Goal: Complete application form

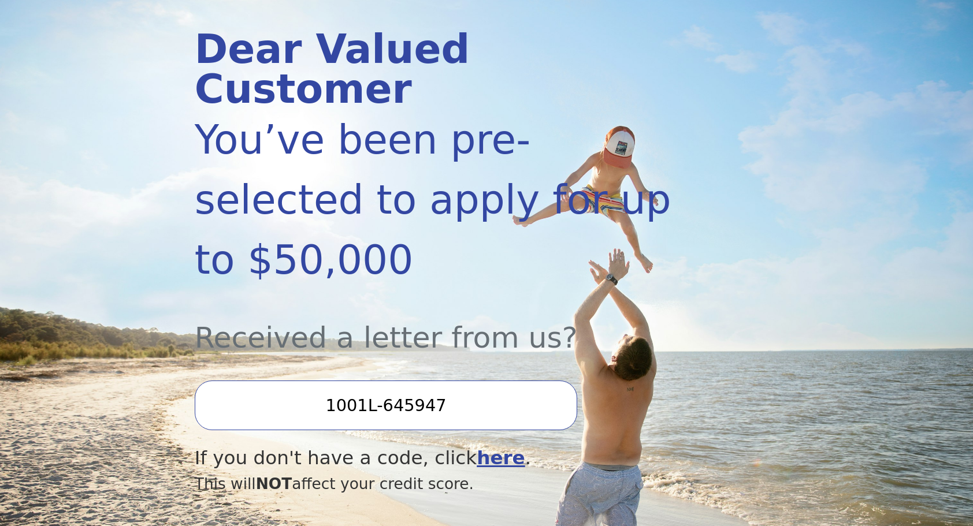
scroll to position [204, 0]
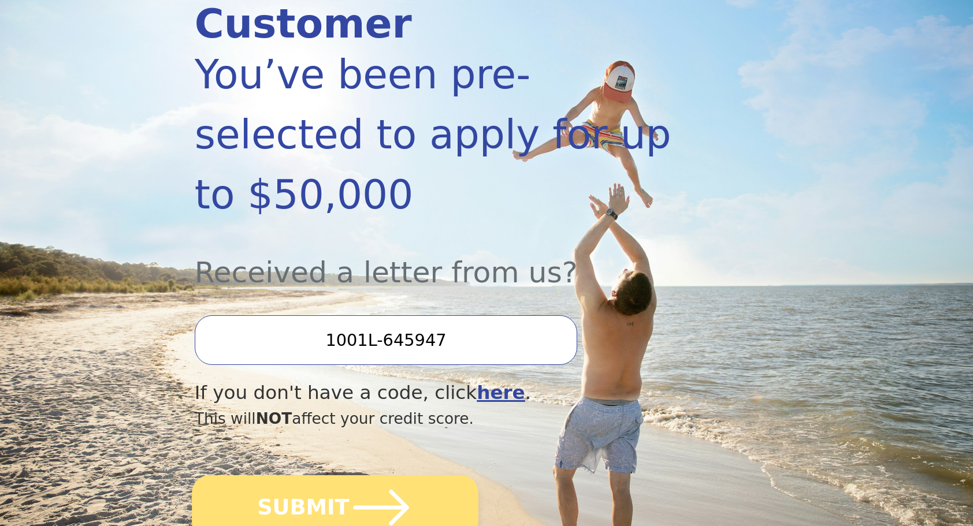
type input "1001L-645947"
click at [374, 476] on icon "submit" at bounding box center [381, 508] width 64 height 64
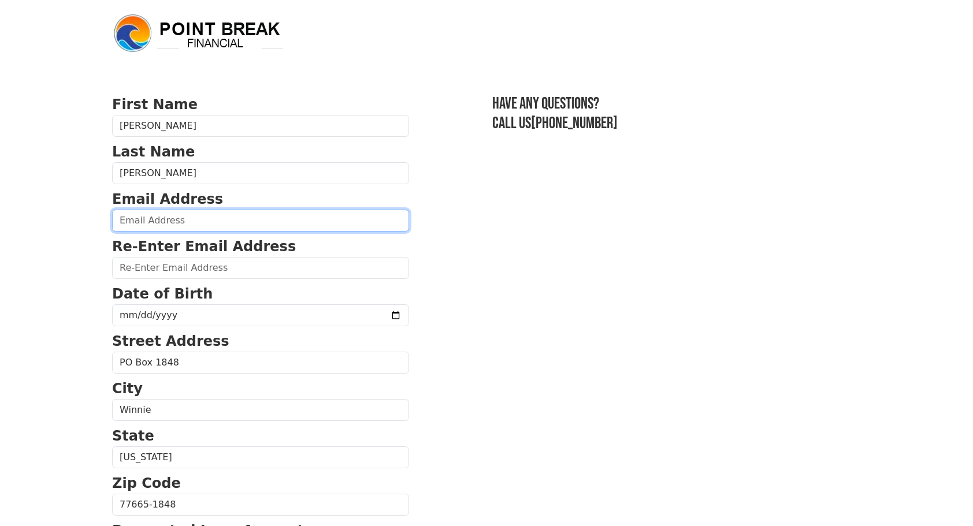
click at [220, 214] on input "email" at bounding box center [260, 221] width 297 height 22
type input "[EMAIL_ADDRESS][DOMAIN_NAME]"
type input "[PHONE_NUMBER]"
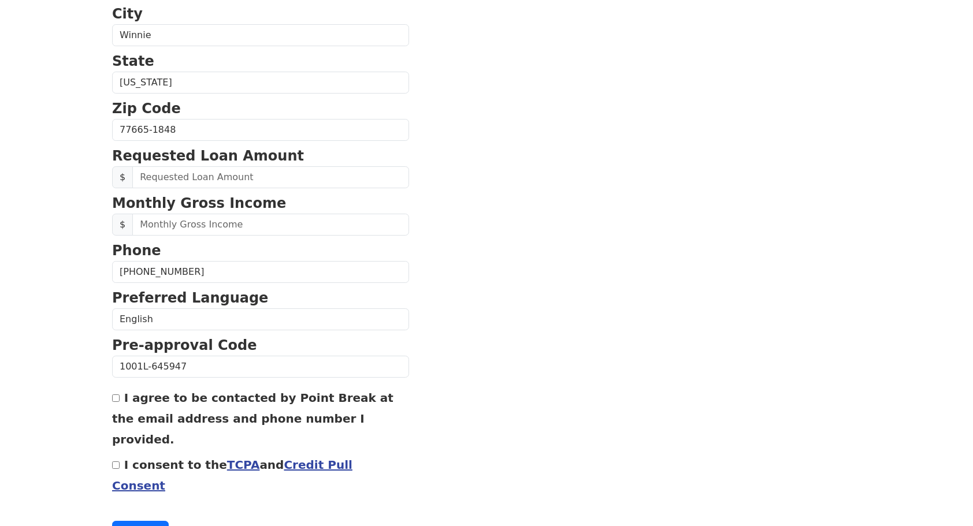
scroll to position [379, 0]
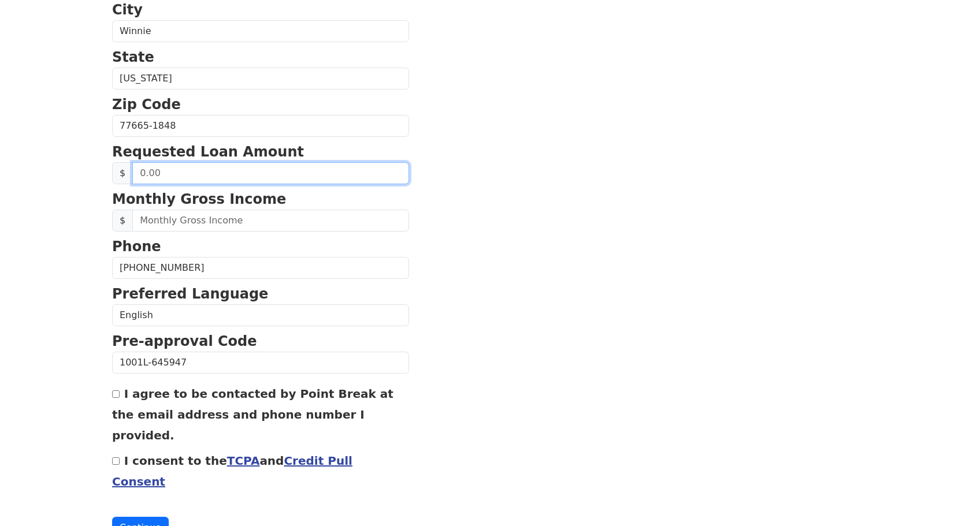
click at [214, 177] on input "text" at bounding box center [270, 173] width 277 height 22
type input "20,000.00"
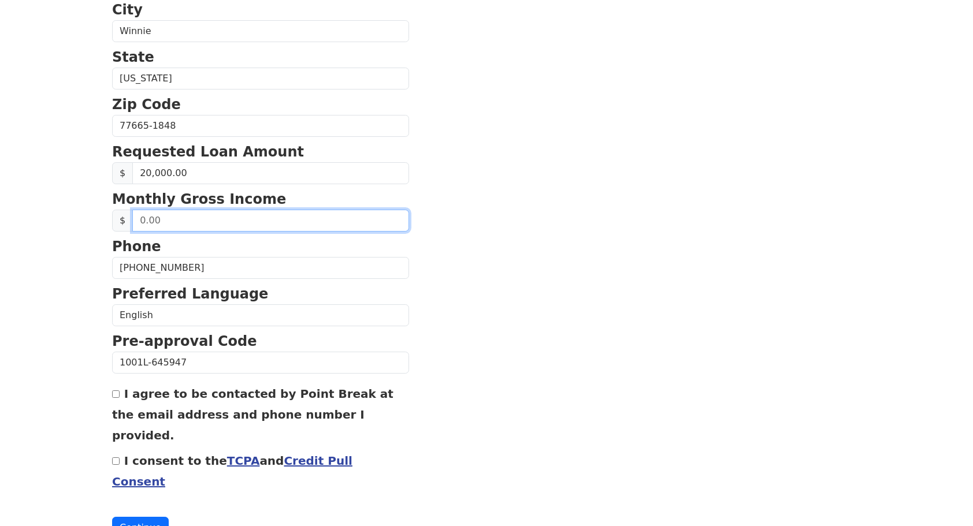
click at [241, 215] on input "text" at bounding box center [270, 221] width 277 height 22
type input "6,000.00"
click at [120, 399] on div "I agree to be contacted by Point Break at the email address and phone number I …" at bounding box center [260, 414] width 297 height 62
click at [114, 390] on input "I agree to be contacted by Point Break at the email address and phone number I …" at bounding box center [116, 394] width 8 height 8
checkbox input "true"
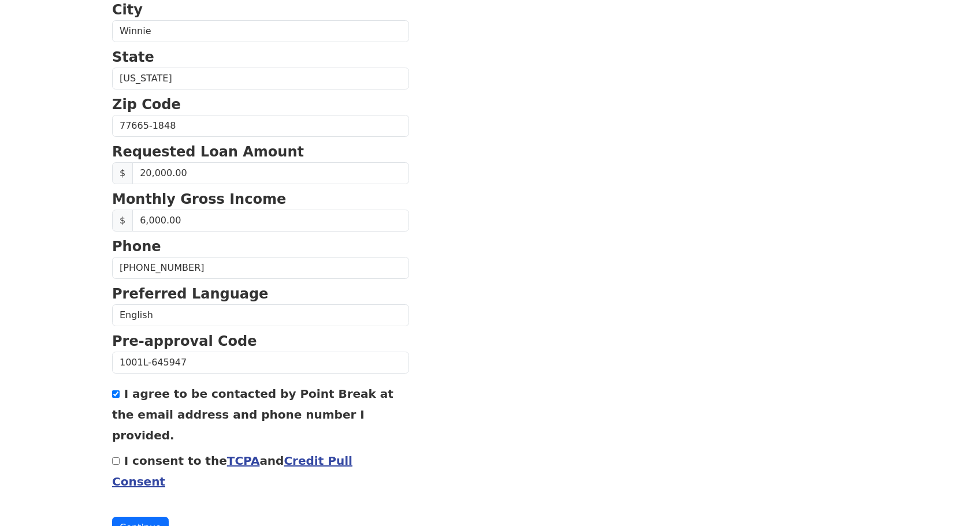
click at [117, 458] on input "I consent to the TCPA and Credit Pull Consent" at bounding box center [116, 462] width 8 height 8
checkbox input "true"
click at [130, 517] on button "Continue" at bounding box center [140, 528] width 57 height 22
click at [139, 517] on button "Continue" at bounding box center [140, 528] width 57 height 22
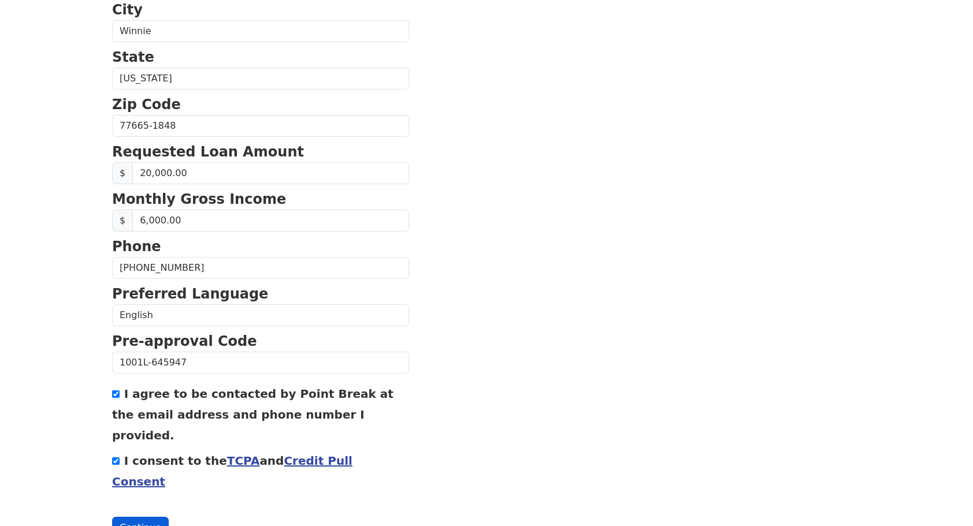
click at [139, 517] on button "Continue" at bounding box center [140, 528] width 57 height 22
click at [137, 517] on button "Continue" at bounding box center [140, 528] width 57 height 22
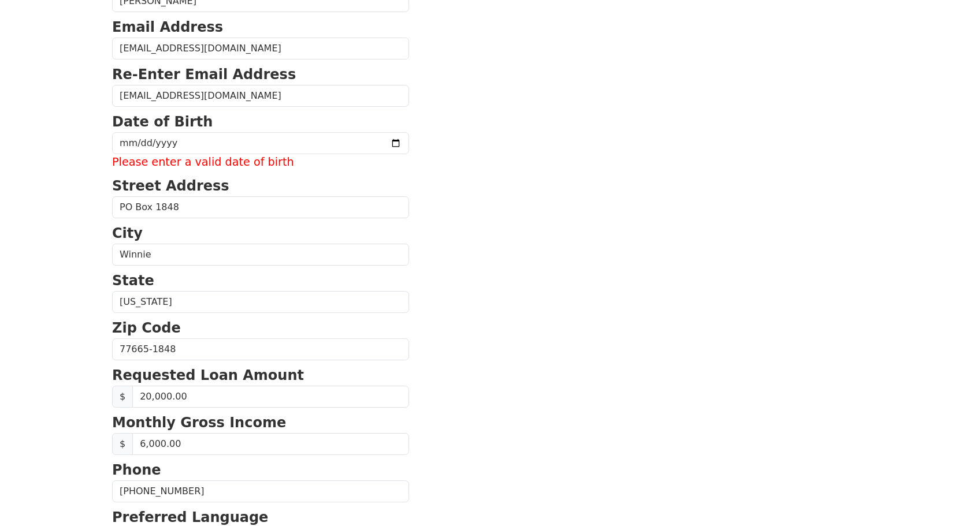
scroll to position [130, 0]
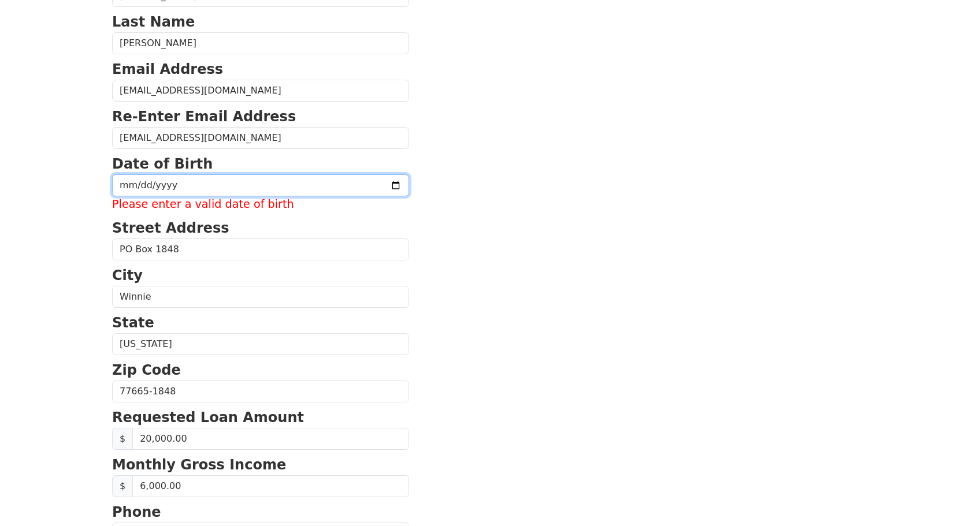
click at [193, 183] on input "date" at bounding box center [260, 185] width 297 height 22
type input "1955-04-15"
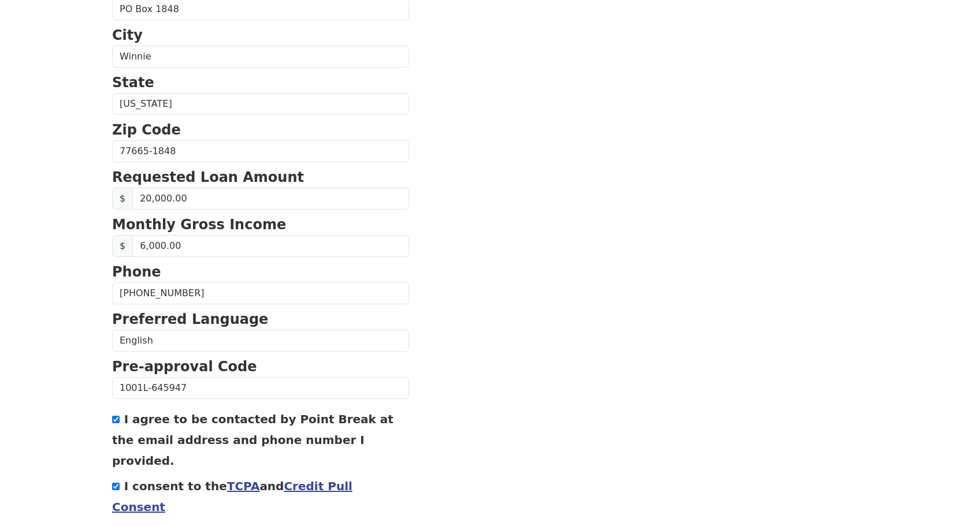
scroll to position [388, 0]
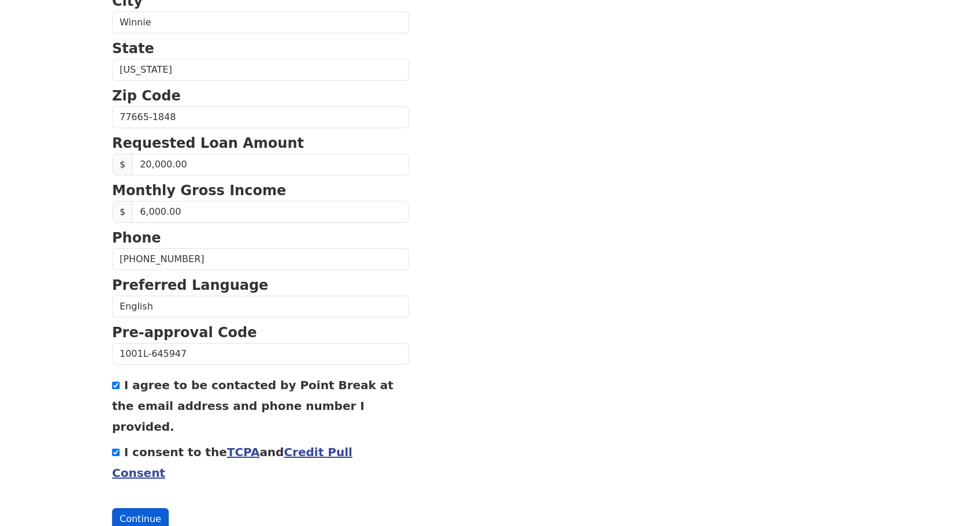
click at [143, 508] on button "Continue" at bounding box center [140, 519] width 57 height 22
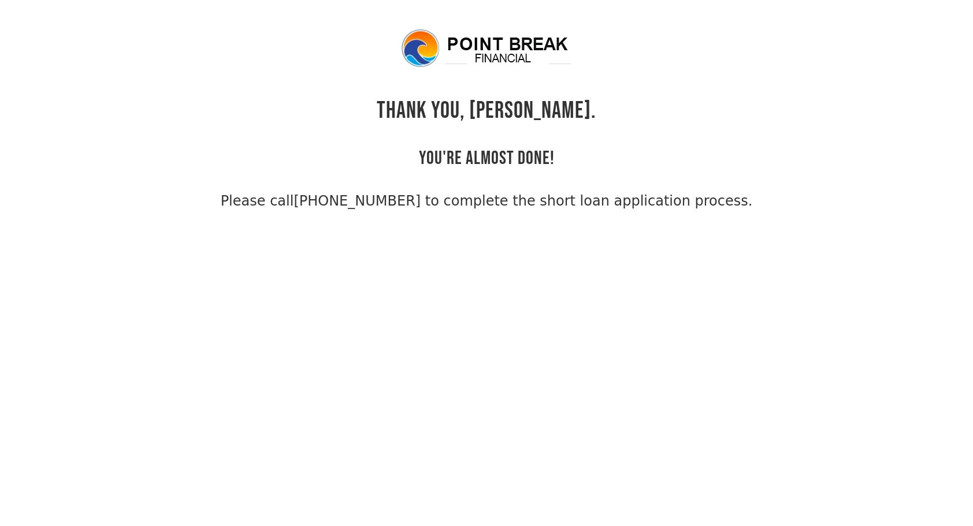
scroll to position [28, 0]
